Goal: Transaction & Acquisition: Purchase product/service

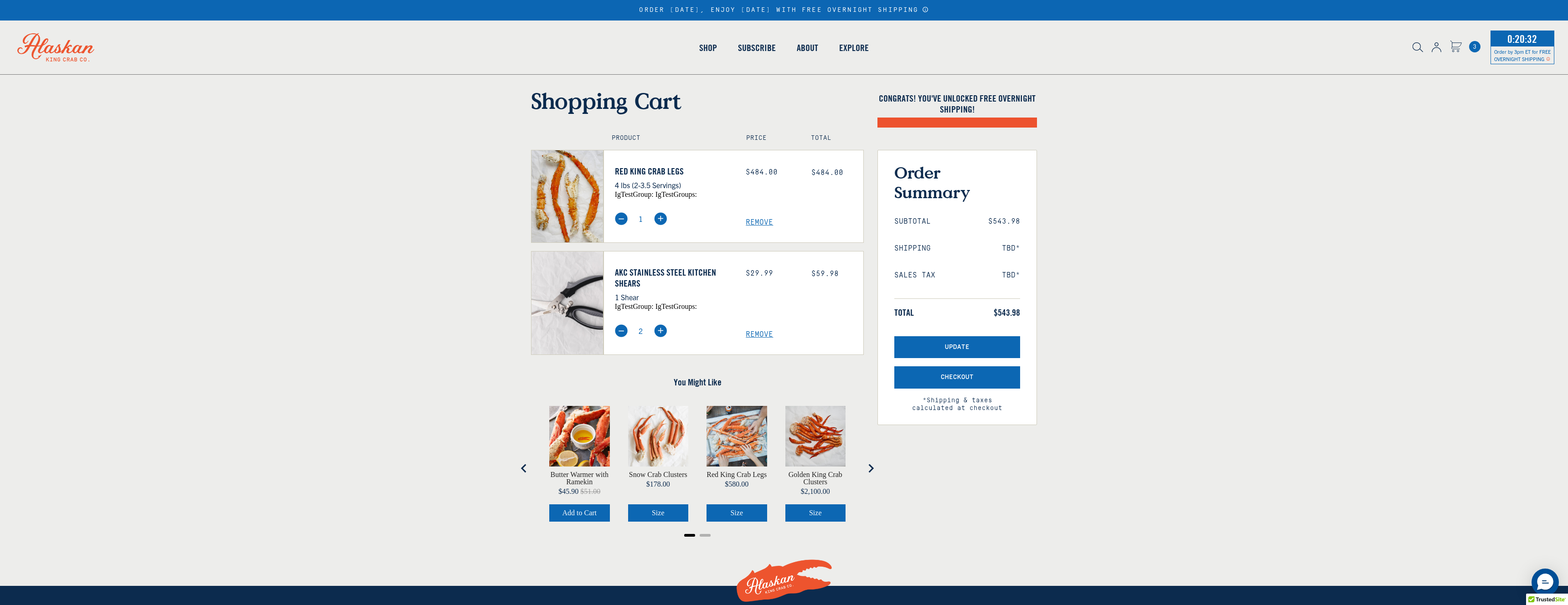
select select "40826592231503"
select select "40826730905679"
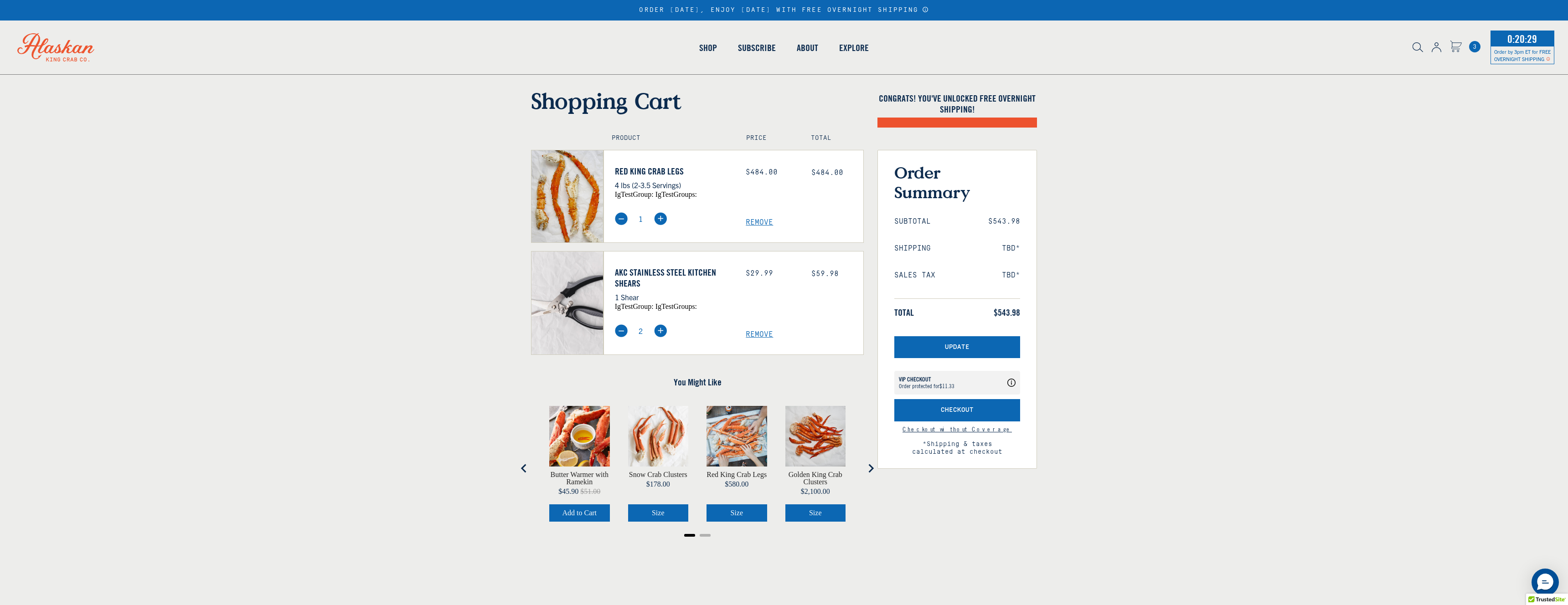
click at [56, 52] on img at bounding box center [55, 47] width 102 height 54
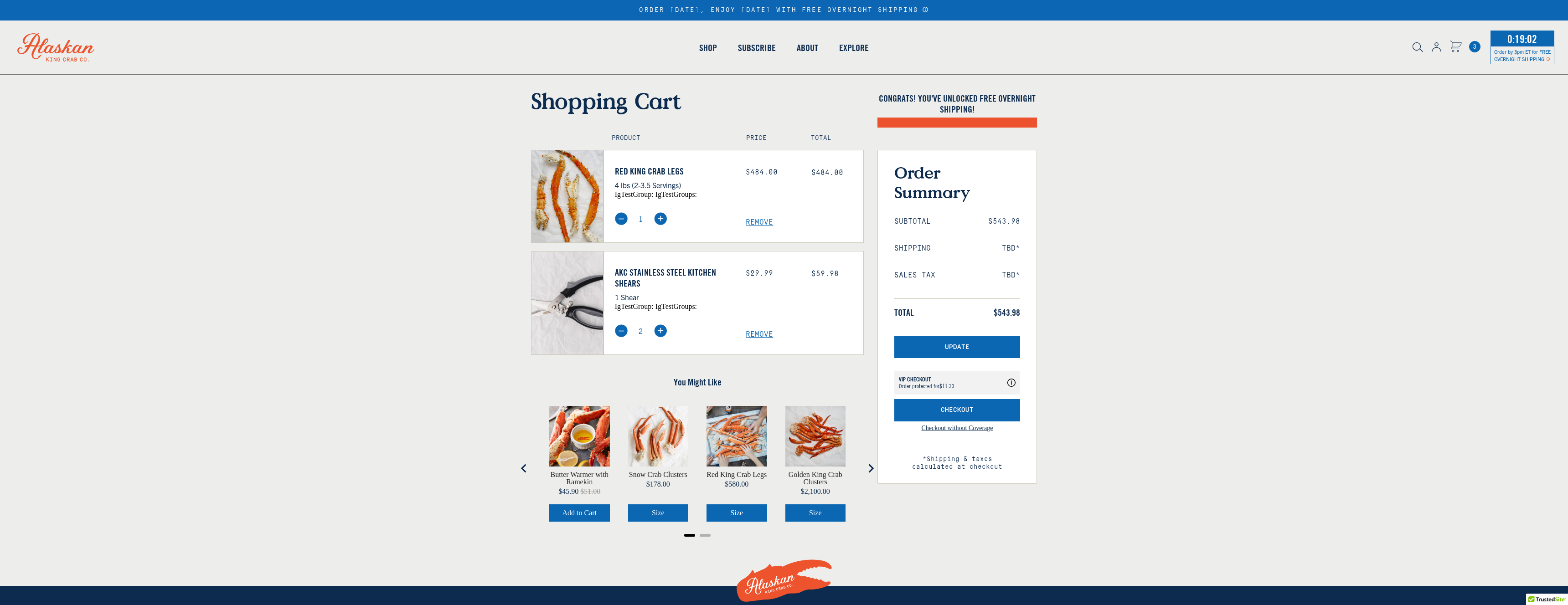
click at [69, 40] on img at bounding box center [55, 47] width 102 height 54
select select "40826592231503"
select select "40826730905679"
